Goal: Task Accomplishment & Management: Manage account settings

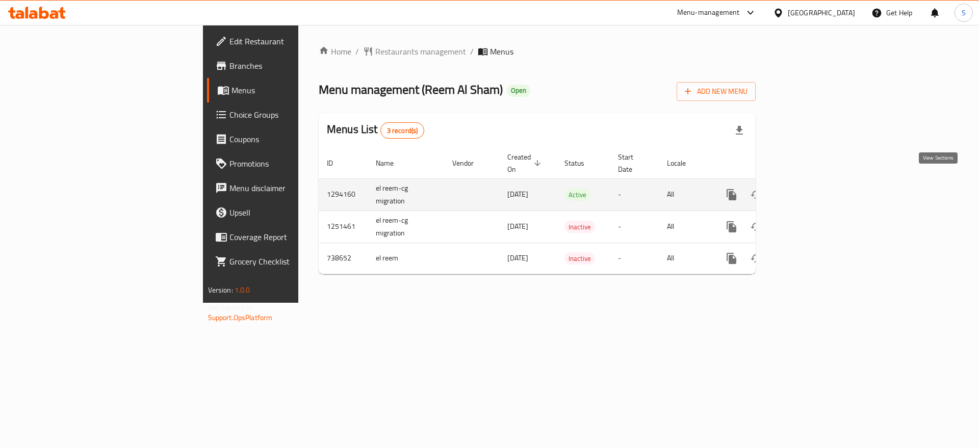
click at [810, 190] on icon "enhanced table" at bounding box center [805, 194] width 9 height 9
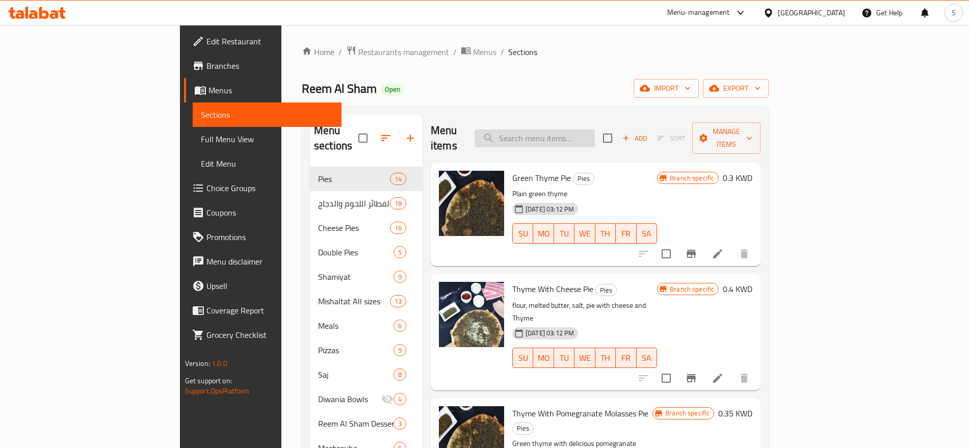
click at [595, 130] on input "search" at bounding box center [535, 139] width 120 height 18
click at [556, 130] on input "search" at bounding box center [535, 139] width 120 height 18
paste input "677259"
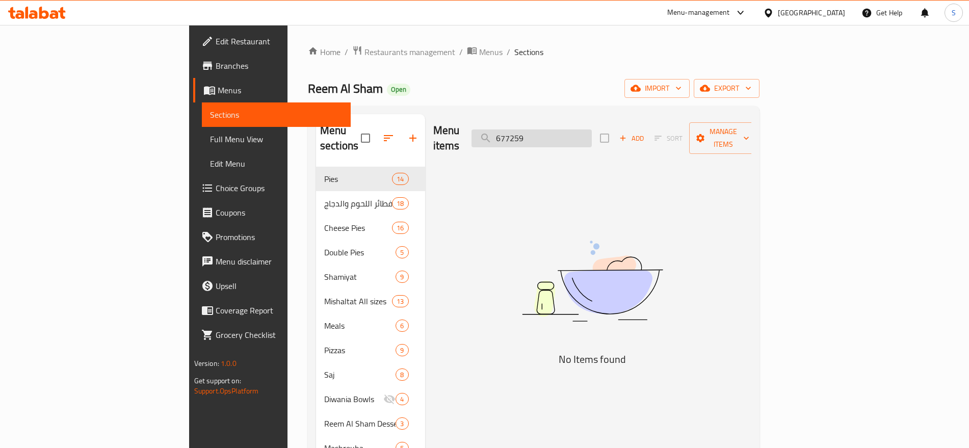
click at [592, 131] on input "677259" at bounding box center [532, 139] width 120 height 18
paste input "Ghost Meal"
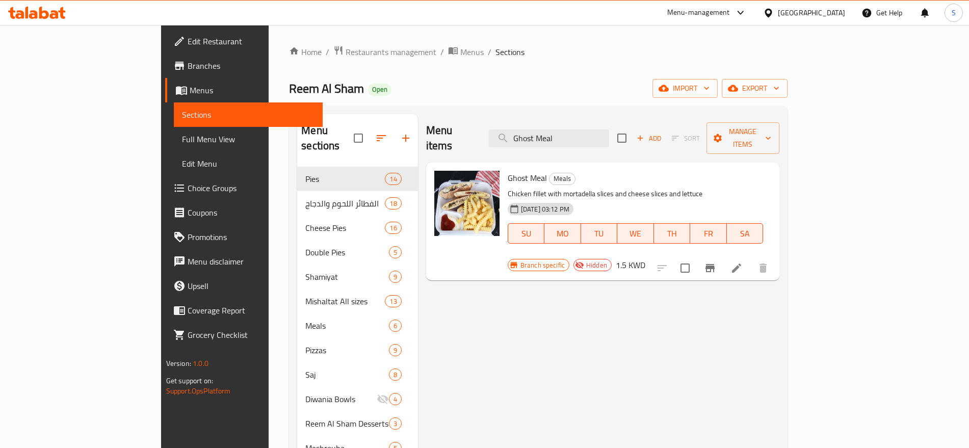
type input "Ghost Meal"
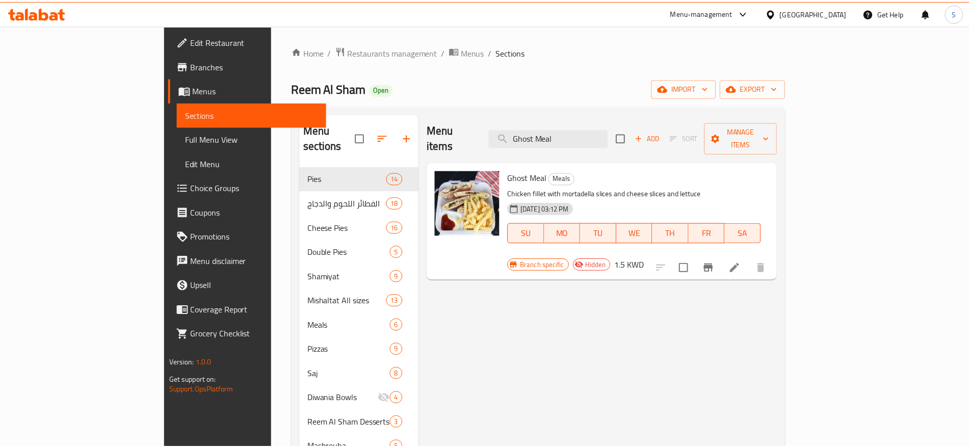
scroll to position [143, 0]
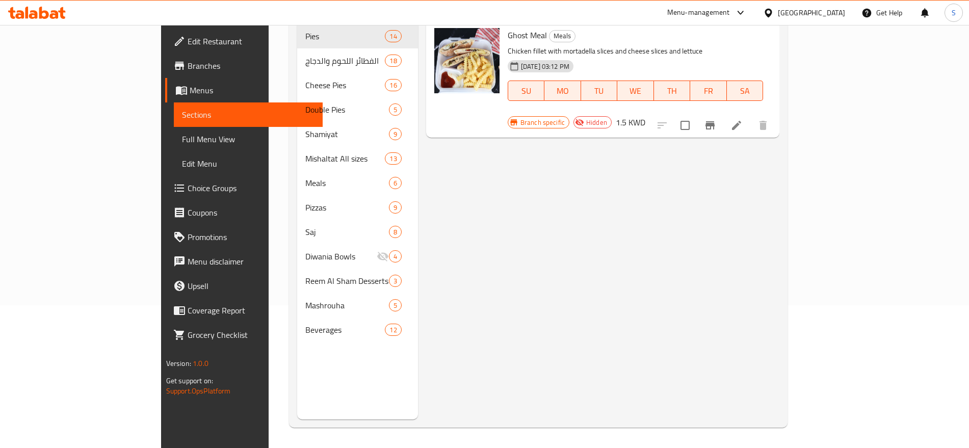
click at [492, 216] on div "Menu items Ghost Meal Add Sort Manage items Ghost Meal Meals Chicken fillet wit…" at bounding box center [599, 195] width 362 height 448
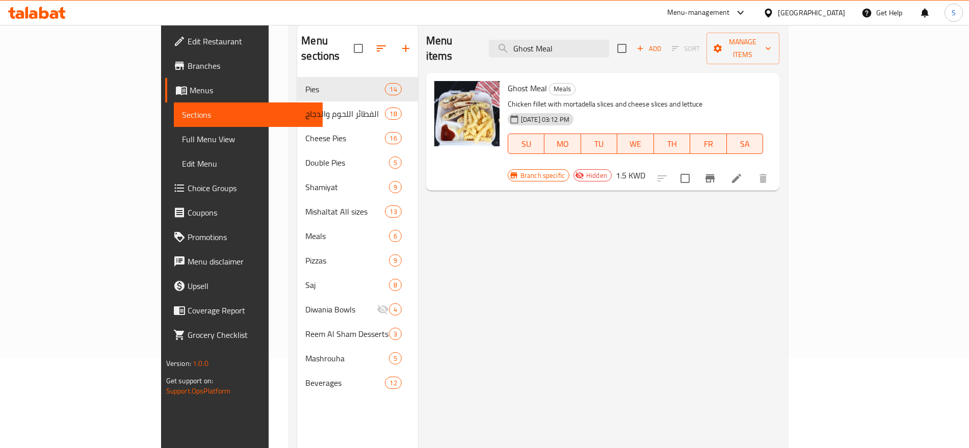
scroll to position [15, 0]
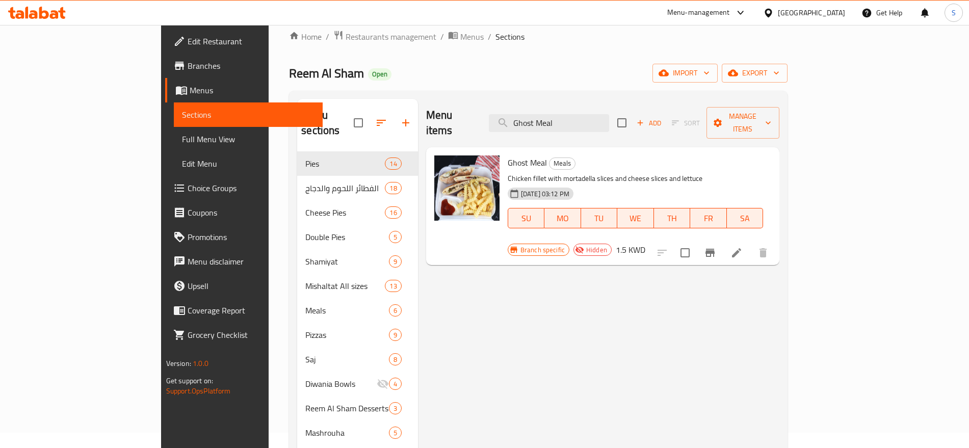
click at [508, 155] on span "Ghost Meal" at bounding box center [527, 162] width 39 height 15
copy h6 "Ghost Meal"
click at [743, 247] on icon at bounding box center [737, 253] width 12 height 12
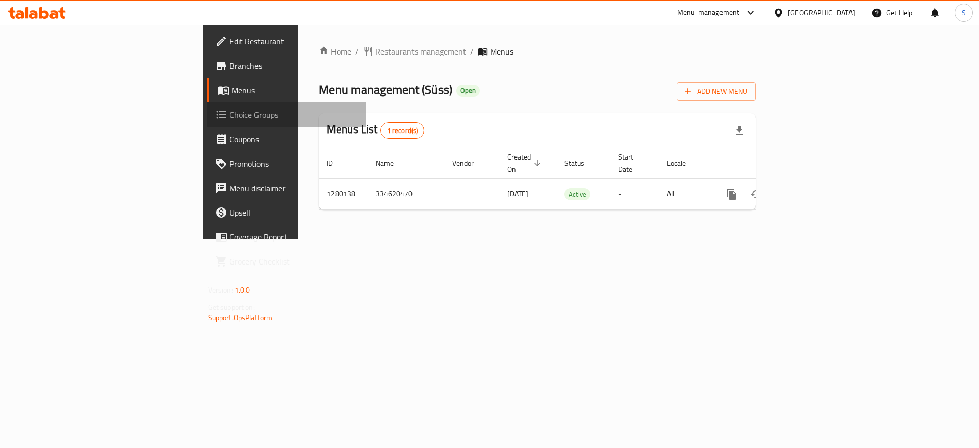
click at [229, 120] on span "Choice Groups" at bounding box center [293, 115] width 129 height 12
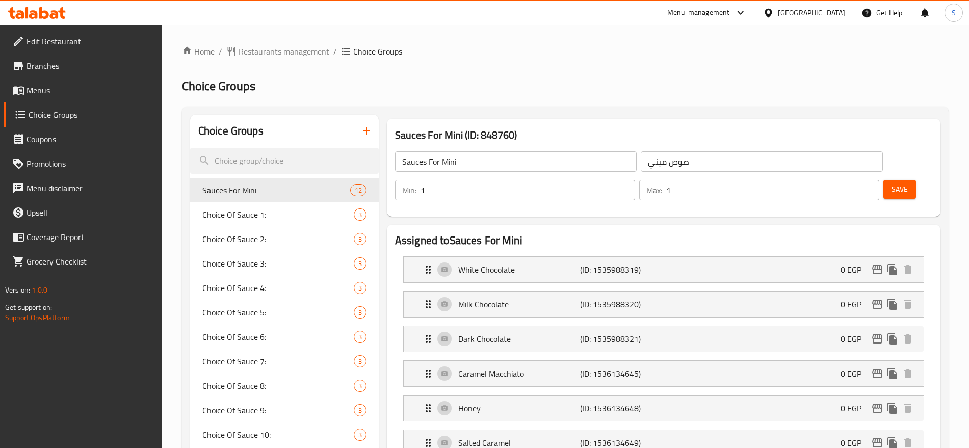
click at [621, 54] on ol "Home / Restaurants management / Choice Groups" at bounding box center [565, 51] width 767 height 12
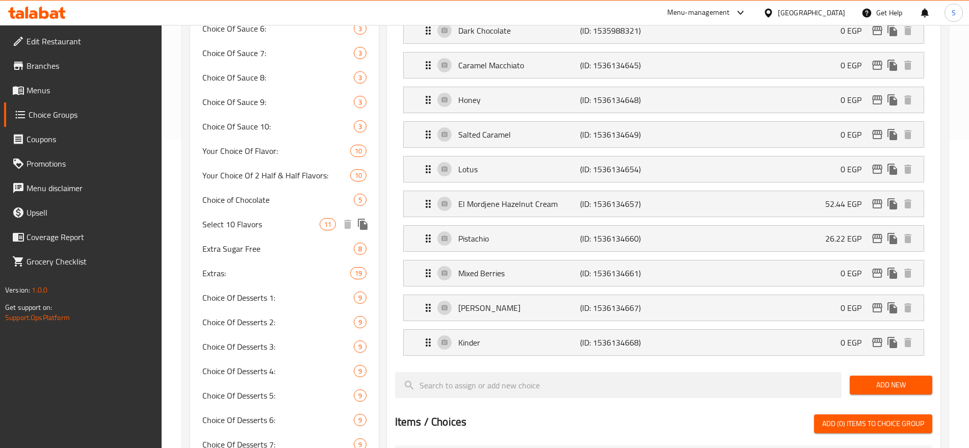
click at [318, 229] on span "Select 10 Flavors" at bounding box center [260, 224] width 117 height 12
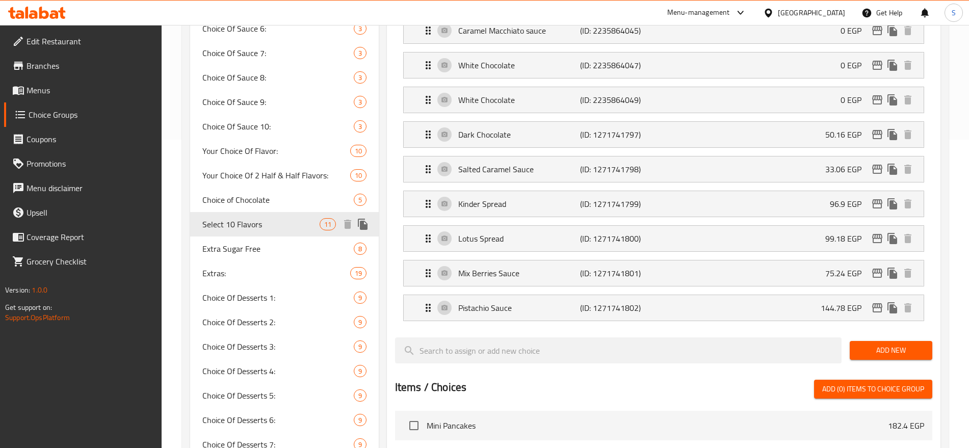
type input "Select 10 Flavors"
type input "اختر 10 نكهات"
type input "10"
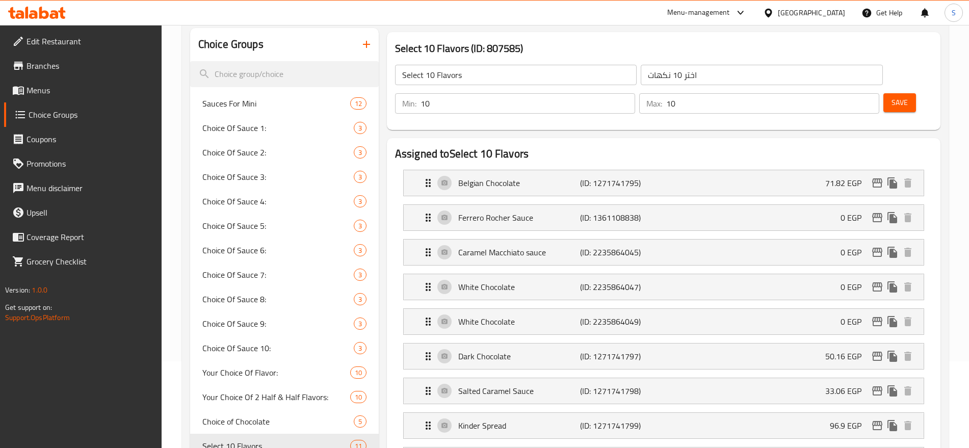
scroll to position [0, 0]
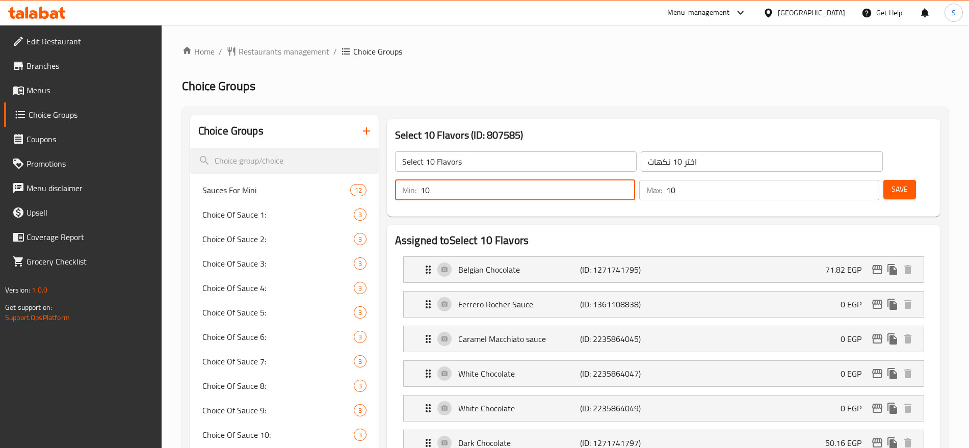
click at [635, 180] on input "10" at bounding box center [528, 190] width 215 height 20
drag, startPoint x: 780, startPoint y: 162, endPoint x: 788, endPoint y: 161, distance: 8.2
click at [635, 180] on div "Min: 10 ​" at bounding box center [515, 190] width 240 height 20
drag, startPoint x: 788, startPoint y: 164, endPoint x: 779, endPoint y: 166, distance: 9.9
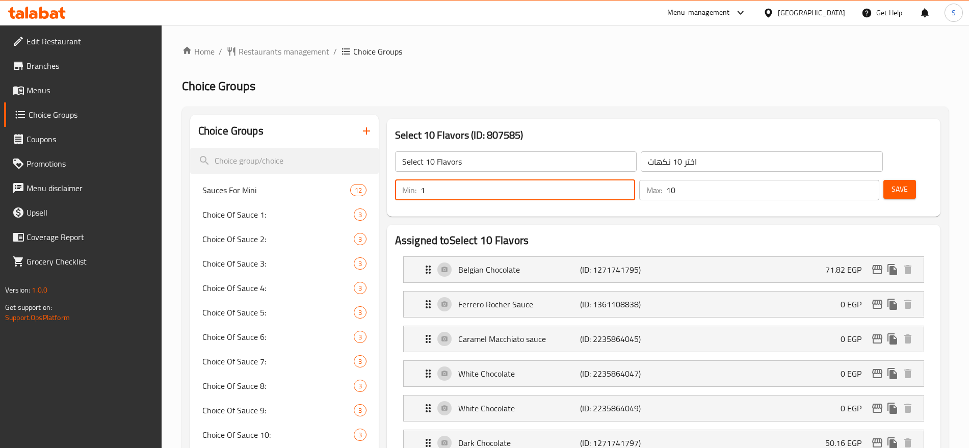
click at [635, 180] on div "Min: 1 ​" at bounding box center [515, 190] width 240 height 20
type input "1"
click at [762, 88] on h2 "Choice Groups" at bounding box center [565, 86] width 767 height 16
click at [778, 132] on h3 "Select 10 Flavors (ID: 807585)" at bounding box center [663, 135] width 537 height 16
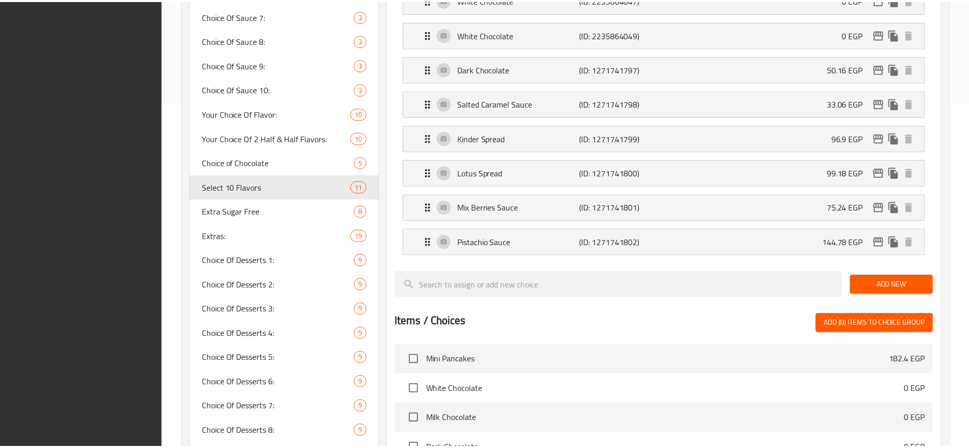
scroll to position [620, 0]
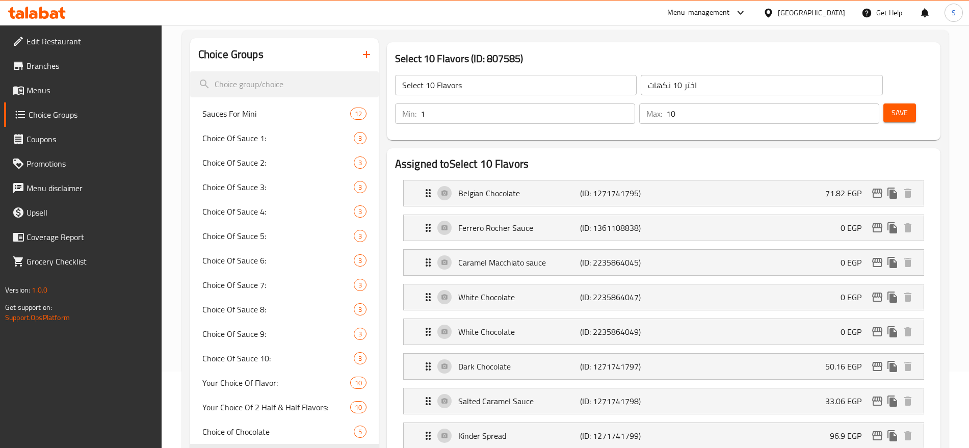
scroll to position [0, 0]
